Goal: Task Accomplishment & Management: Manage account settings

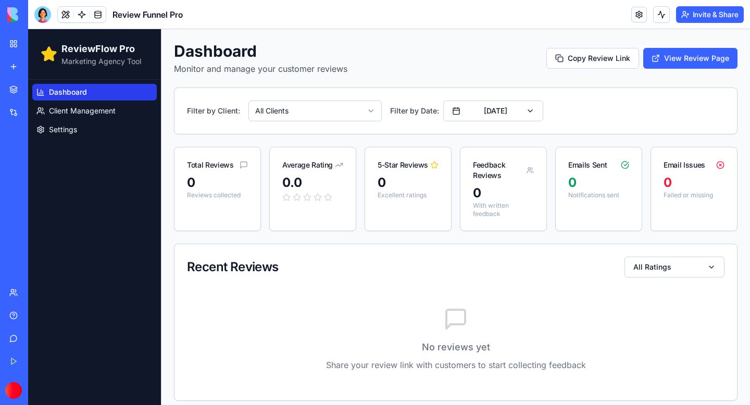
click at [371, 119] on body "ReviewFlow Pro Marketing Agency Tool Dashboard Client Management Settings Dashb…" at bounding box center [389, 221] width 722 height 385
click at [526, 118] on button "[DATE]" at bounding box center [493, 111] width 100 height 21
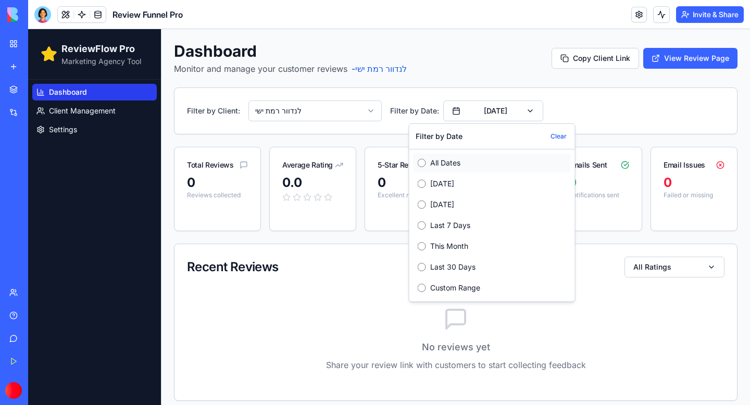
click at [439, 158] on label "All Dates" at bounding box center [498, 163] width 137 height 10
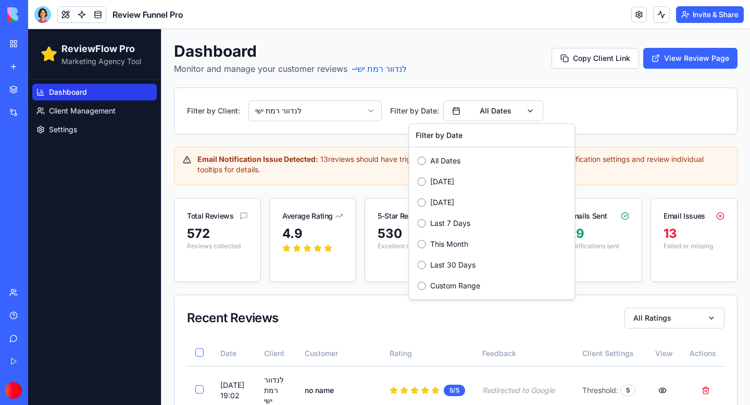
click at [557, 106] on div "Filter by Client: לנדוור רמת ישי Filter by Date: All Dates" at bounding box center [456, 111] width 538 height 21
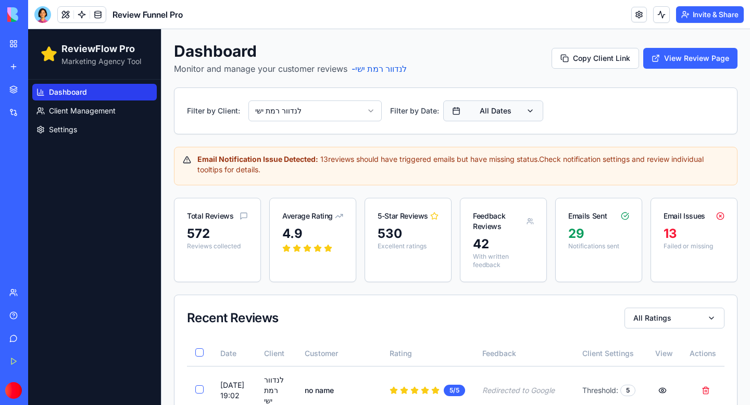
click at [526, 107] on button "All Dates" at bounding box center [493, 111] width 100 height 21
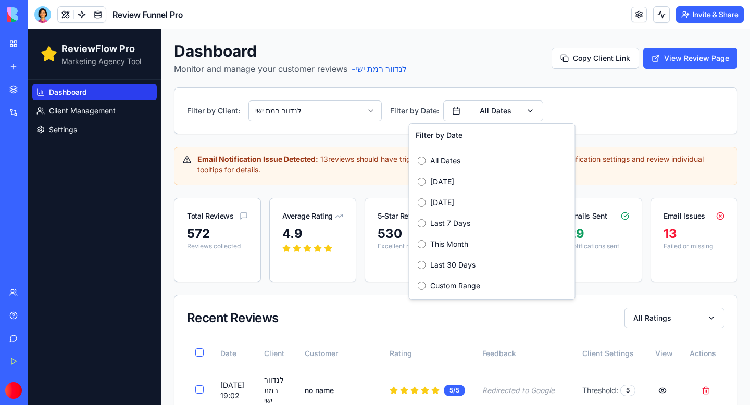
click at [565, 117] on div "Filter by Client: לנדוור רמת ישי Filter by Date: All Dates" at bounding box center [456, 111] width 538 height 21
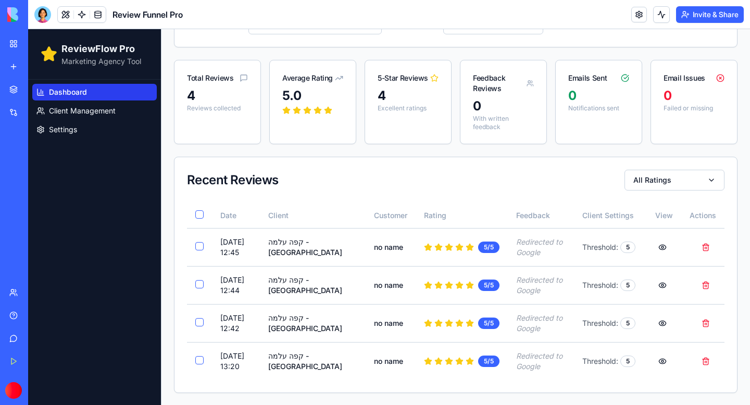
scroll to position [87, 0]
click at [709, 360] on button "Delete review from Anonymous" at bounding box center [706, 361] width 21 height 19
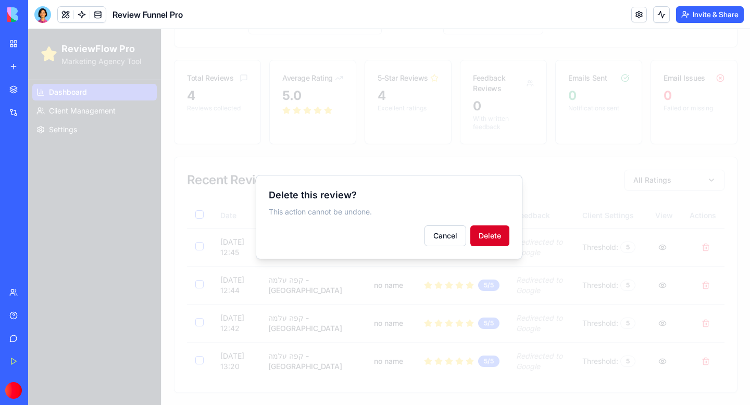
click at [501, 243] on button "Delete" at bounding box center [489, 236] width 39 height 21
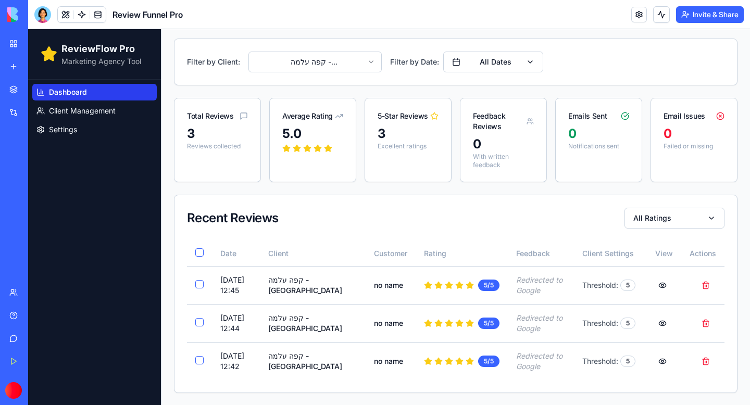
click at [363, 64] on html "ReviewFlow Pro Marketing Agency Tool Dashboard Client Management Settings Dashb…" at bounding box center [389, 193] width 722 height 426
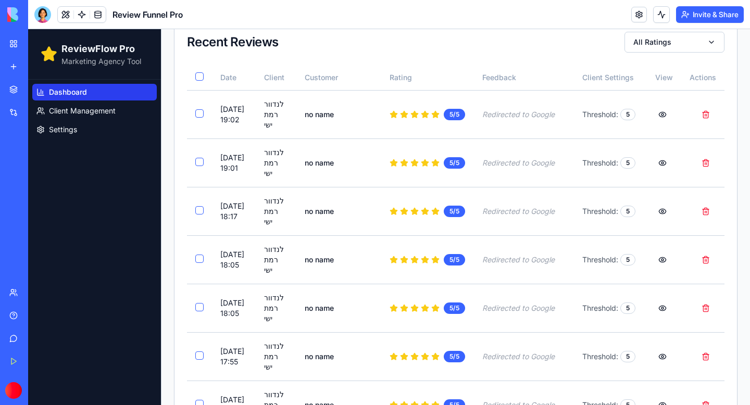
scroll to position [0, 0]
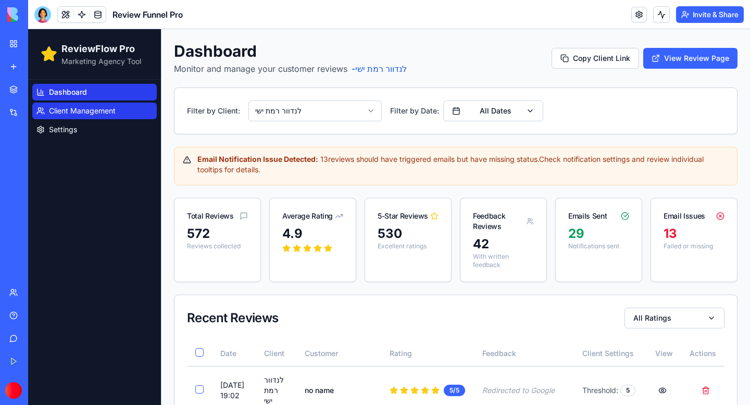
click at [86, 112] on span "Client Management" at bounding box center [82, 111] width 67 height 10
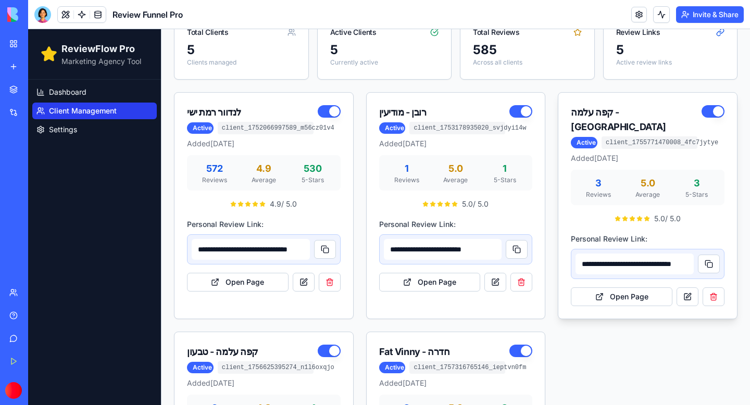
scroll to position [80, 0]
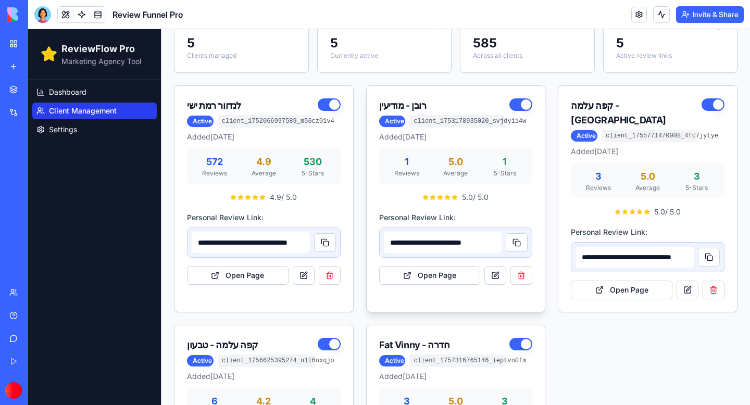
click at [522, 101] on button "button" at bounding box center [521, 104] width 23 height 13
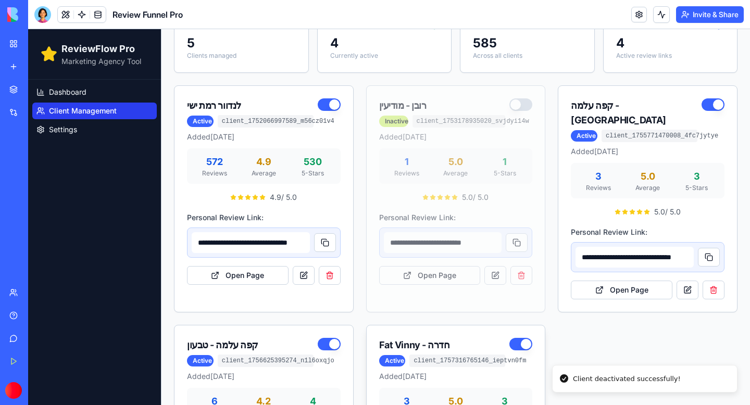
click at [524, 338] on button "button" at bounding box center [521, 344] width 23 height 13
click at [329, 338] on button "button" at bounding box center [329, 344] width 23 height 13
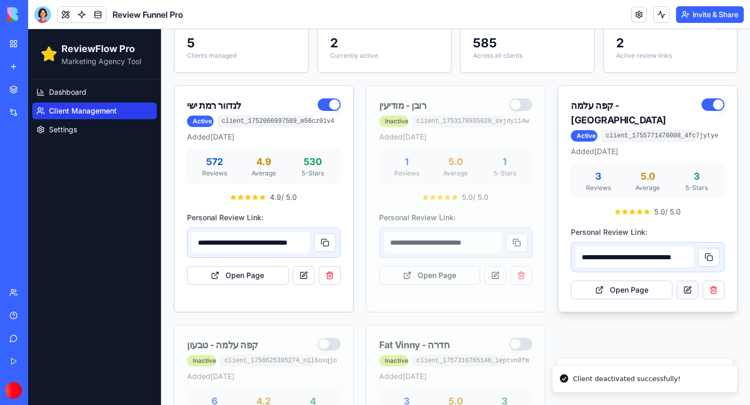
click at [687, 281] on link at bounding box center [688, 290] width 22 height 19
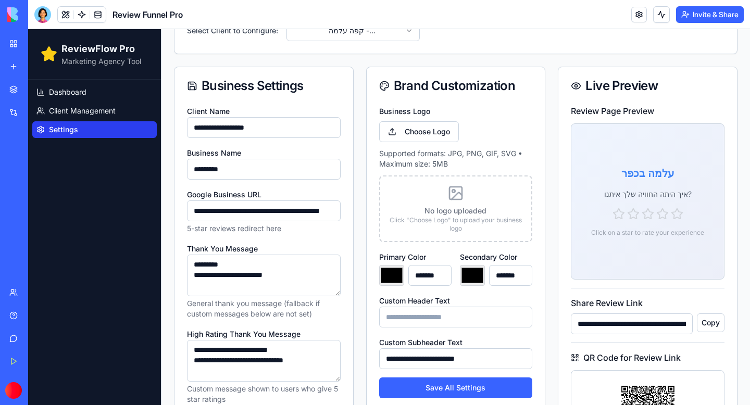
type input "*******"
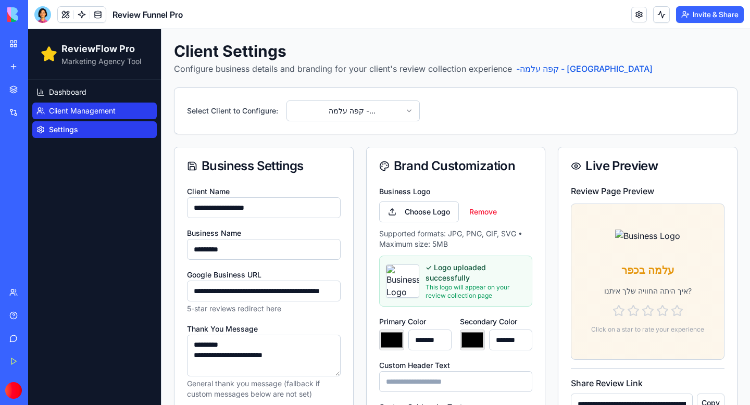
click at [81, 113] on span "Client Management" at bounding box center [82, 111] width 67 height 10
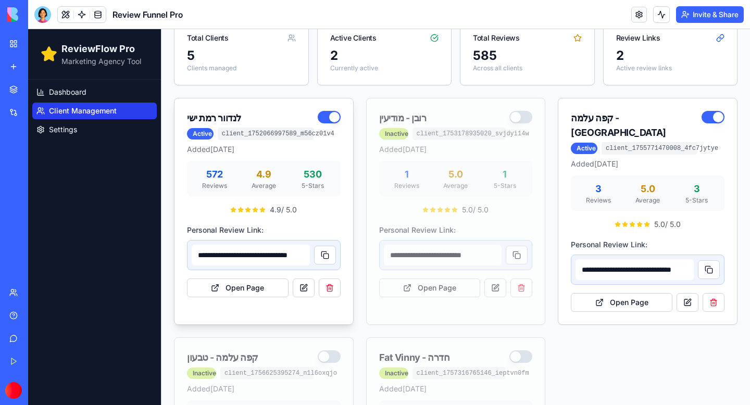
scroll to position [69, 0]
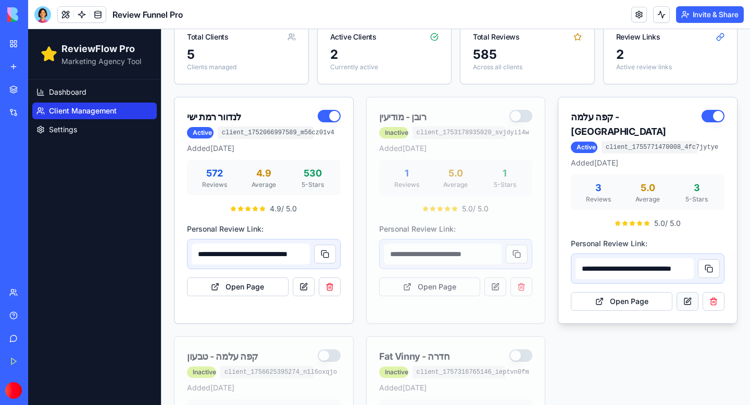
click at [689, 292] on link at bounding box center [688, 301] width 22 height 19
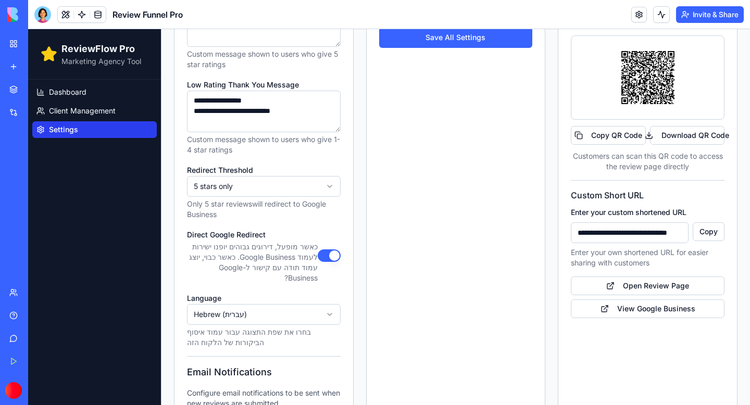
scroll to position [648, 0]
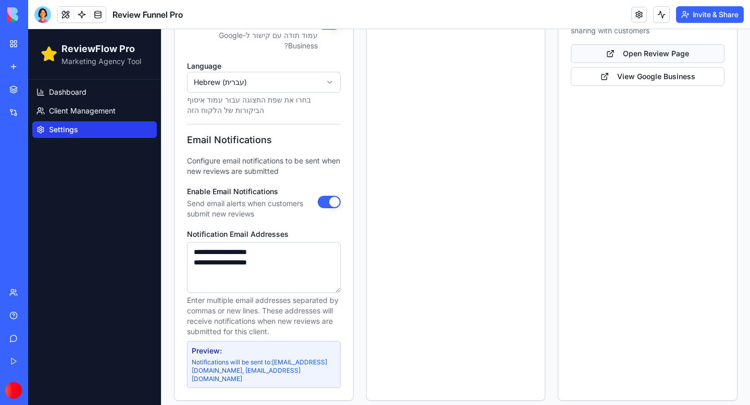
click at [686, 54] on link "Open Review Page" at bounding box center [648, 53] width 154 height 19
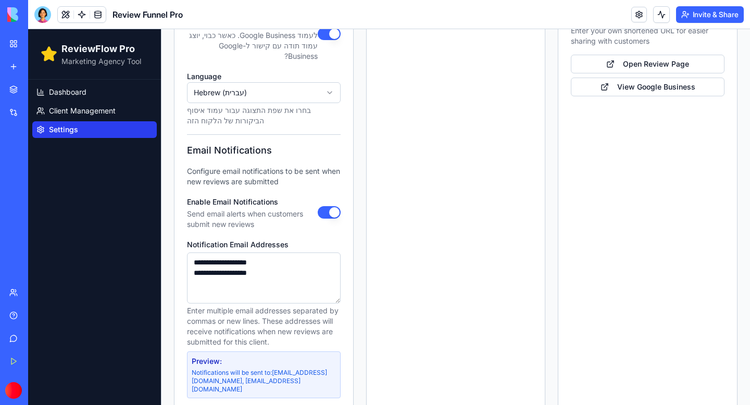
scroll to position [0, 0]
